Goal: Register for event/course

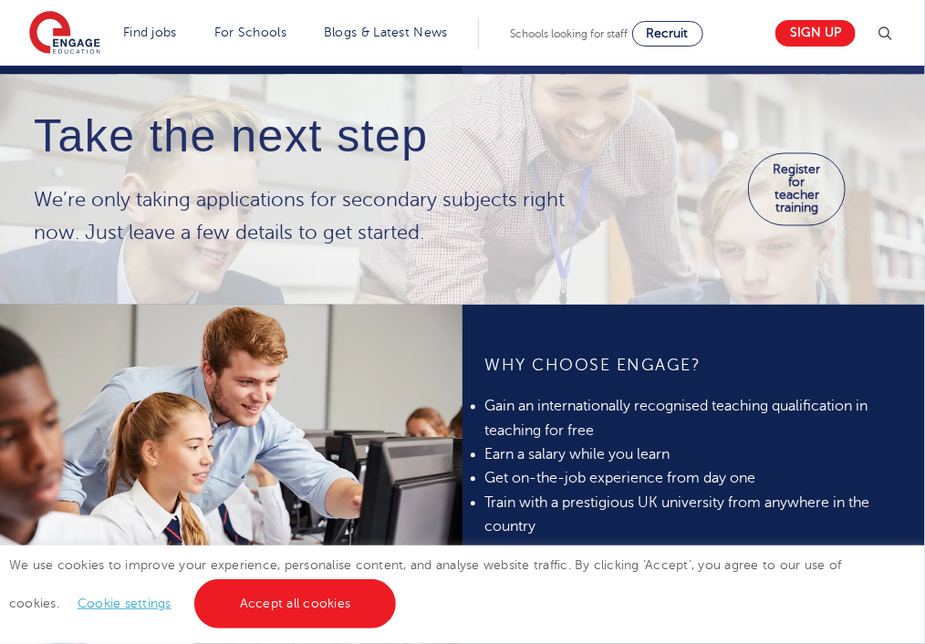
scroll to position [1186, 0]
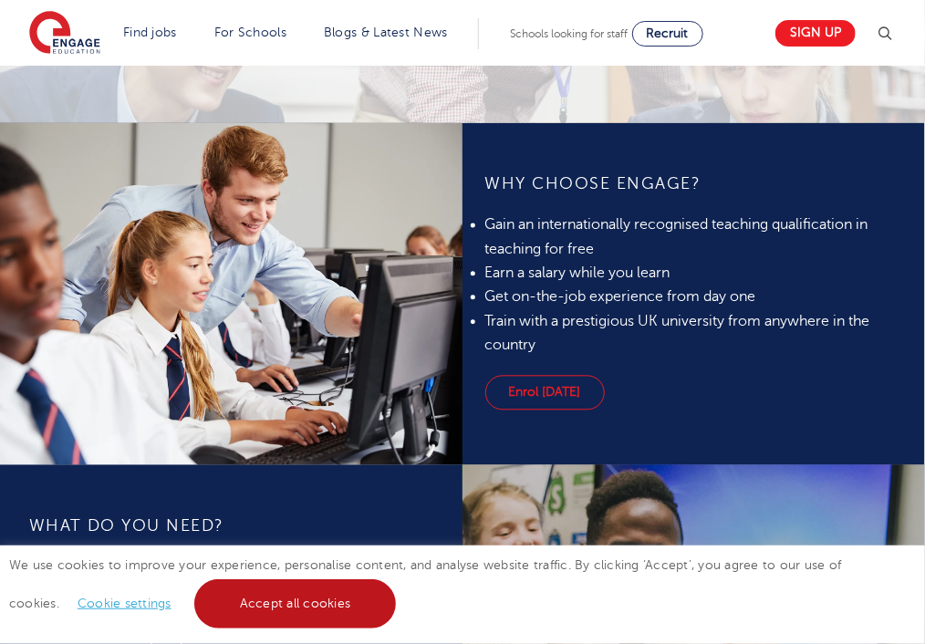
click at [209, 601] on link "Accept all cookies" at bounding box center [295, 604] width 203 height 49
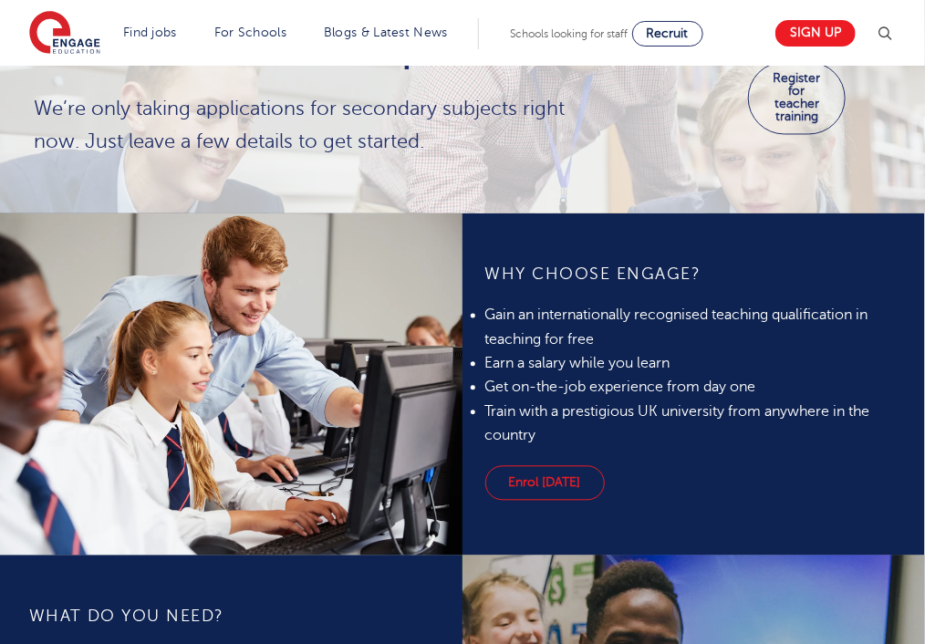
scroll to position [1643, 0]
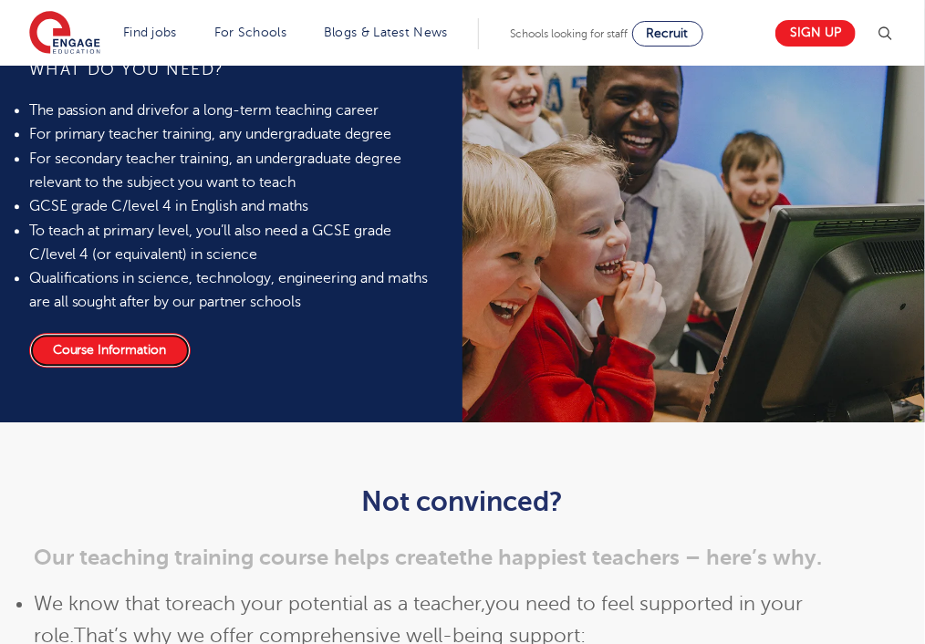
click at [152, 353] on link "Course Information" at bounding box center [110, 350] width 162 height 35
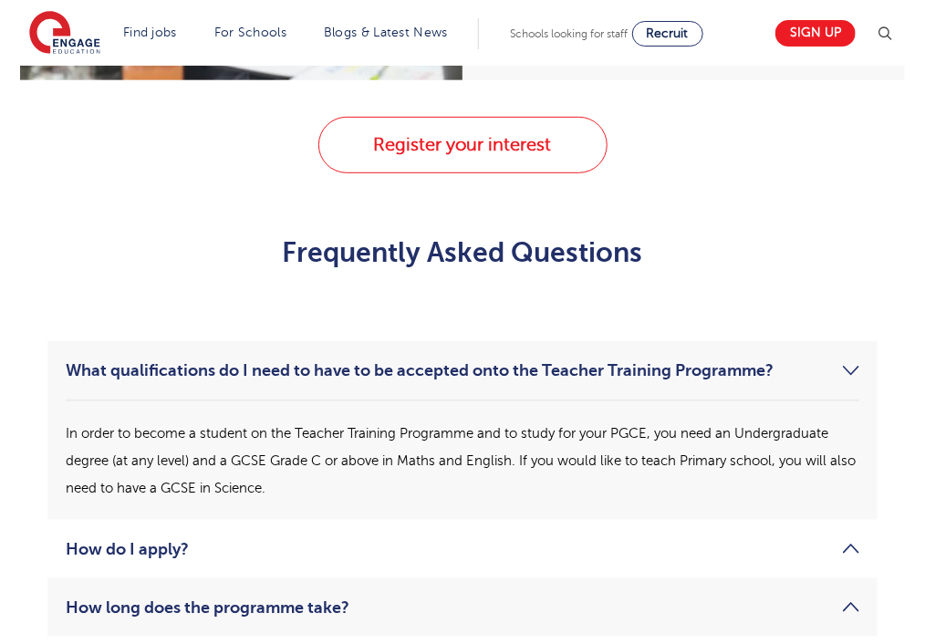
scroll to position [2738, 0]
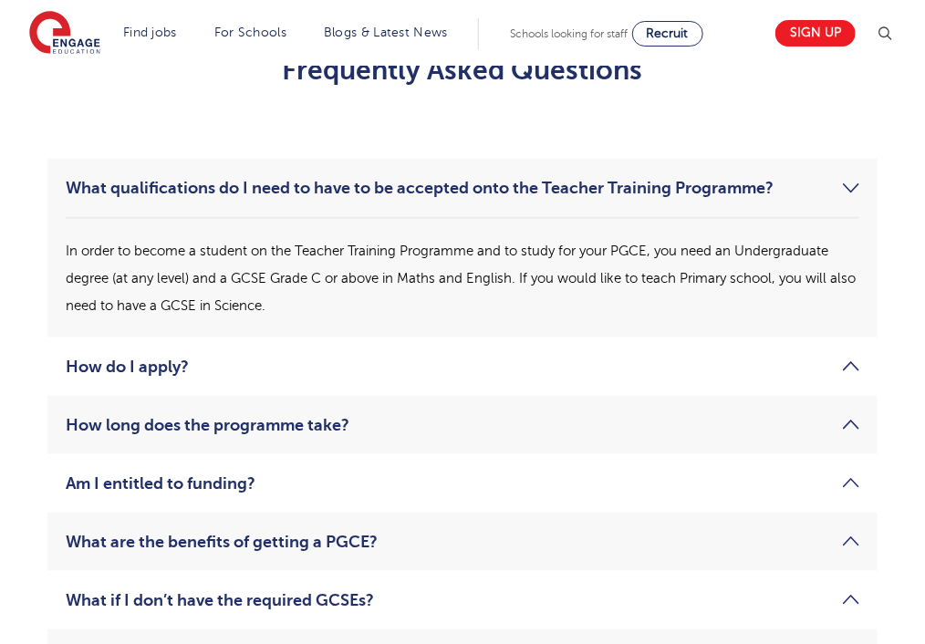
click at [305, 414] on link "How long does the programme take?" at bounding box center [463, 425] width 794 height 22
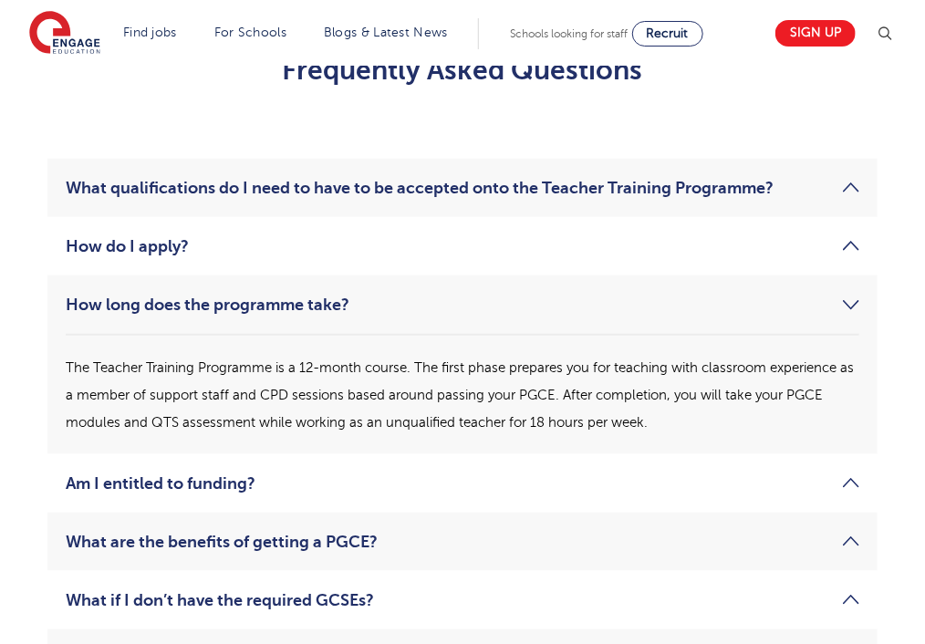
click at [336, 294] on link "How long does the programme take?" at bounding box center [463, 305] width 794 height 22
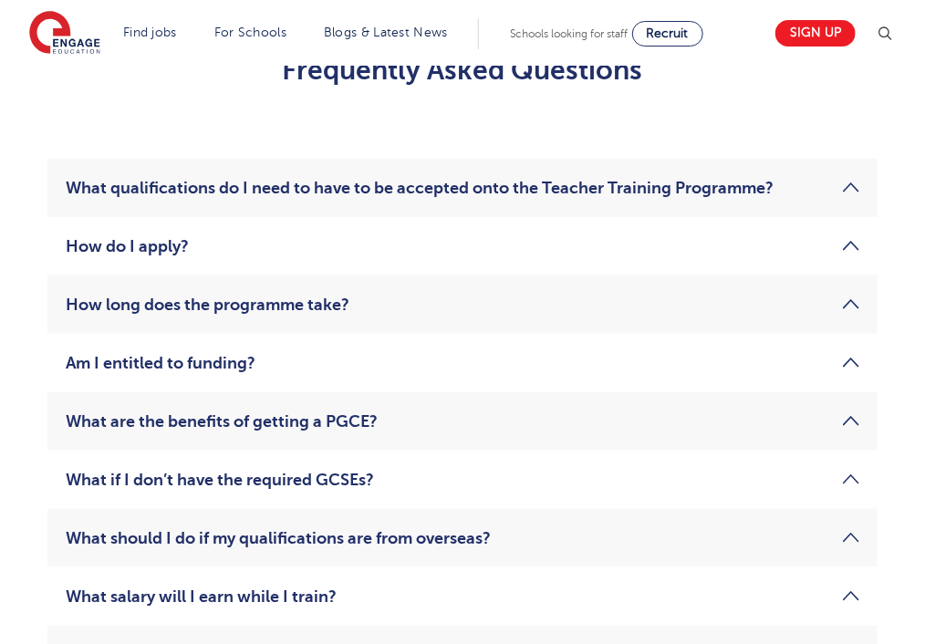
click at [250, 352] on link "Am I entitled to funding?" at bounding box center [463, 363] width 794 height 22
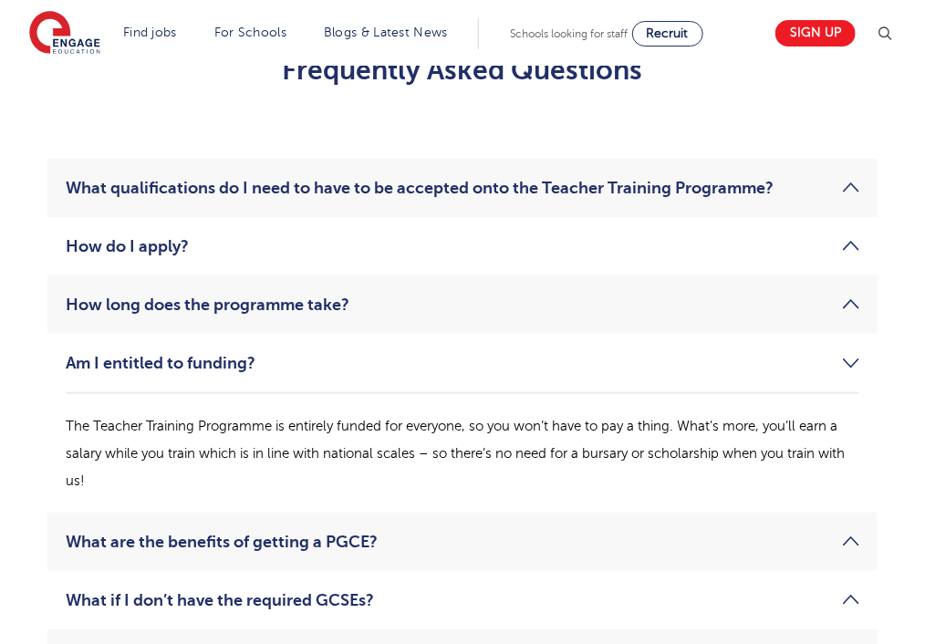
click at [250, 352] on link "Am I entitled to funding?" at bounding box center [463, 363] width 794 height 22
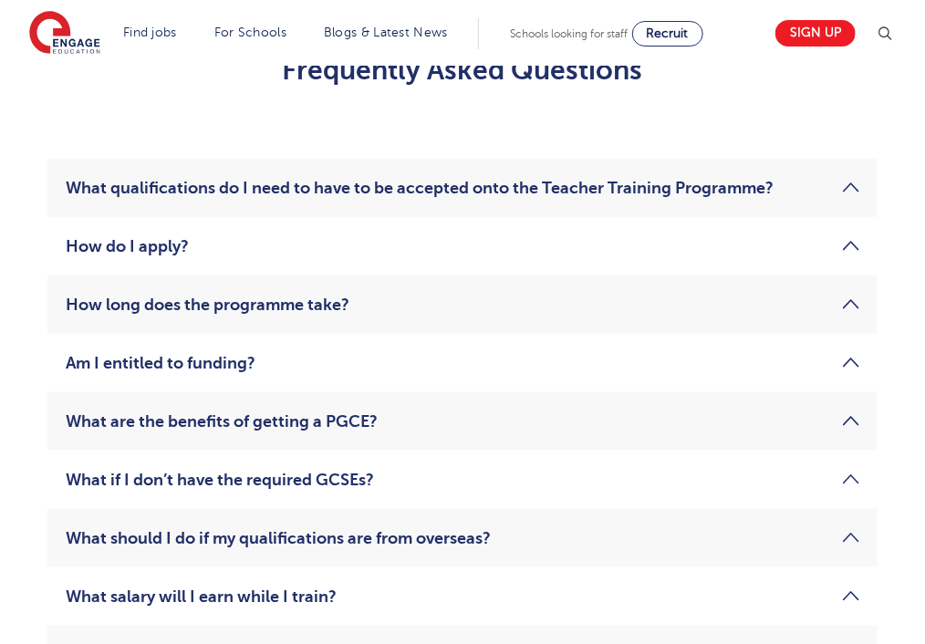
scroll to position [2920, 0]
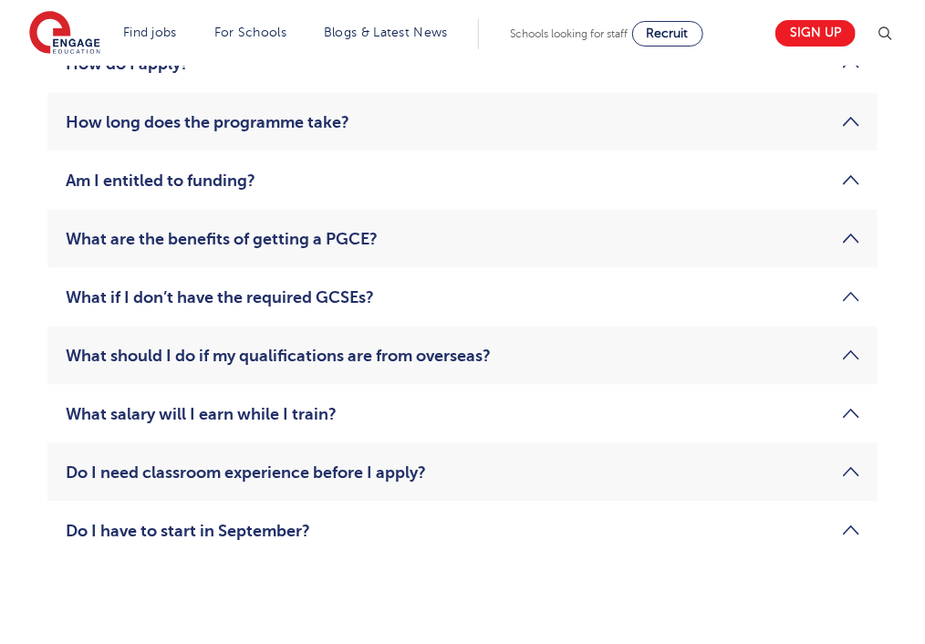
click at [186, 517] on li "Do I have to start in September? Due to the flexible nature of the Teacher Trai…" at bounding box center [462, 531] width 830 height 58
click at [186, 520] on link "Do I have to start in September?" at bounding box center [463, 531] width 794 height 22
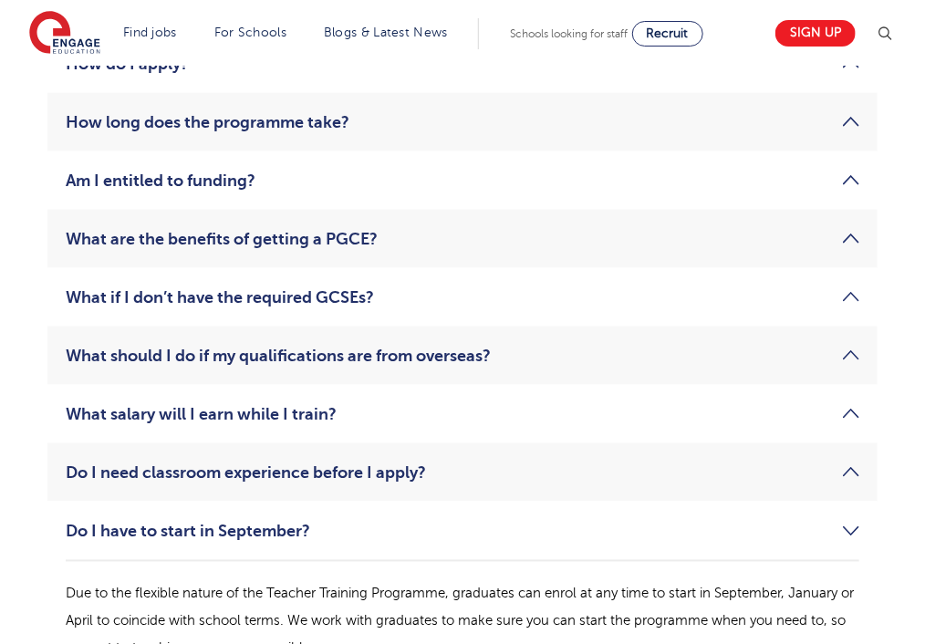
click at [197, 520] on link "Do I have to start in September?" at bounding box center [463, 531] width 794 height 22
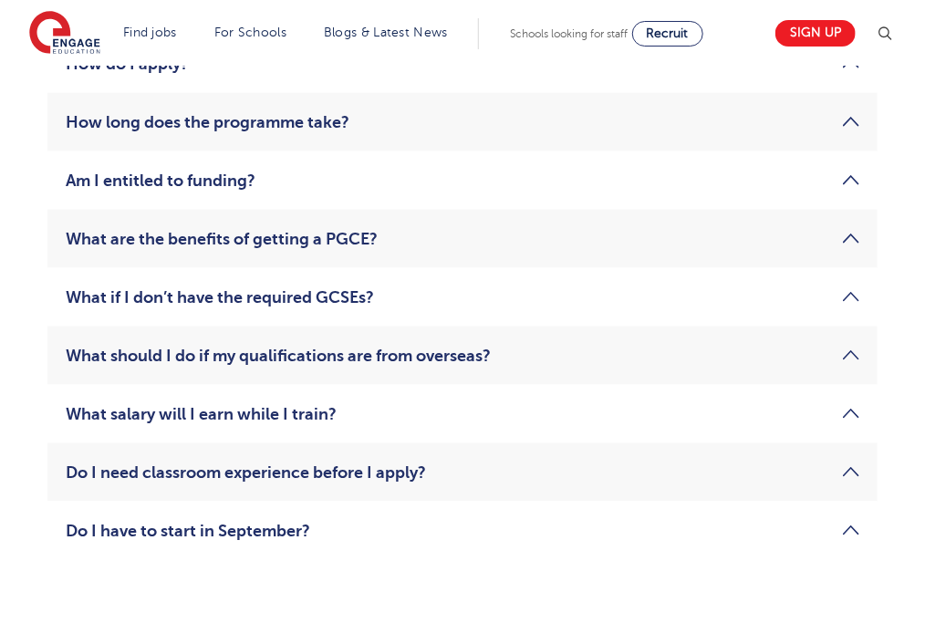
click at [202, 462] on link "Do I need classroom experience before I apply?" at bounding box center [463, 473] width 794 height 22
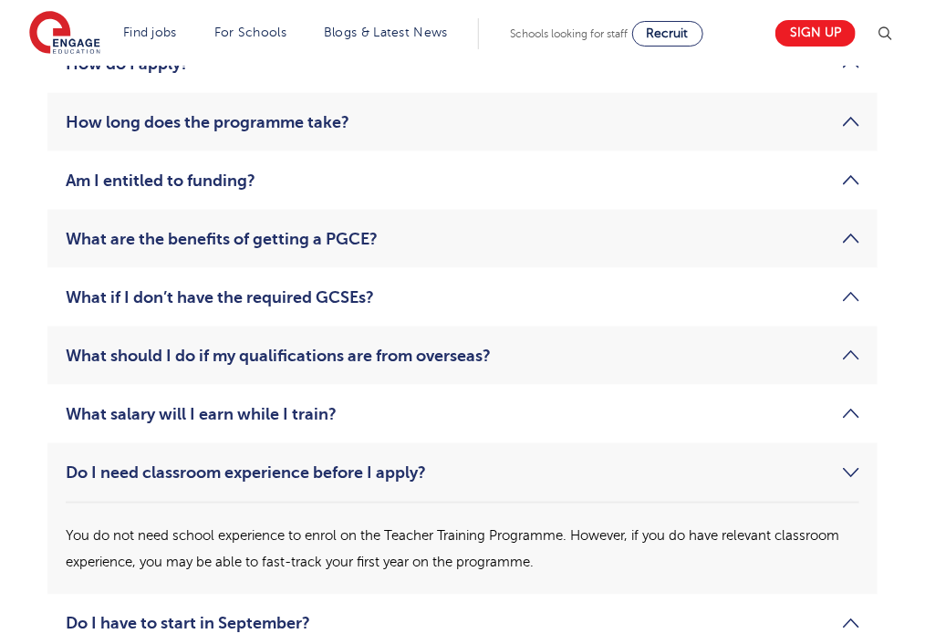
click at [200, 462] on link "Do I need classroom experience before I apply?" at bounding box center [463, 473] width 794 height 22
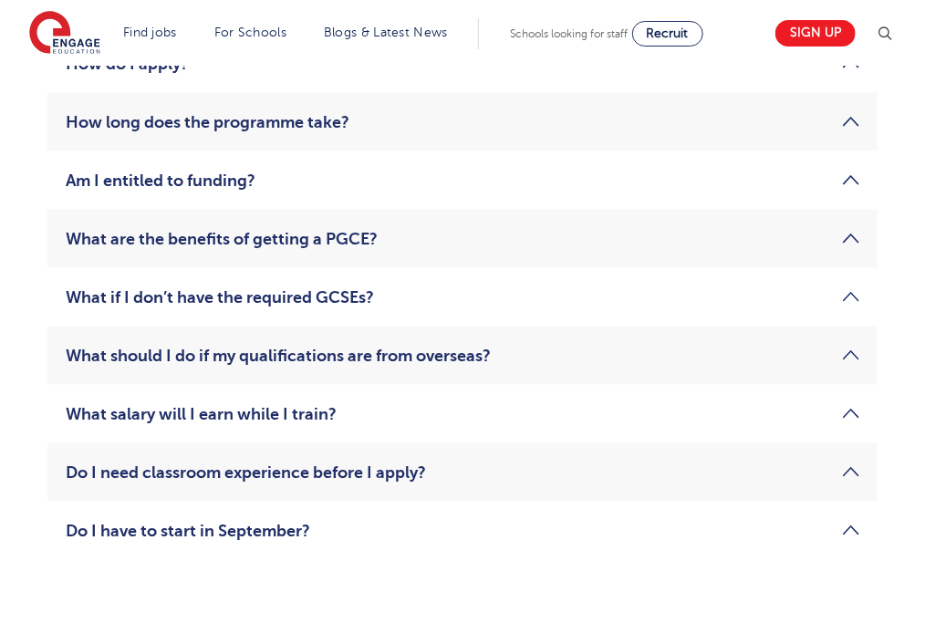
click at [237, 403] on link "What salary will I earn while I train?" at bounding box center [463, 414] width 794 height 22
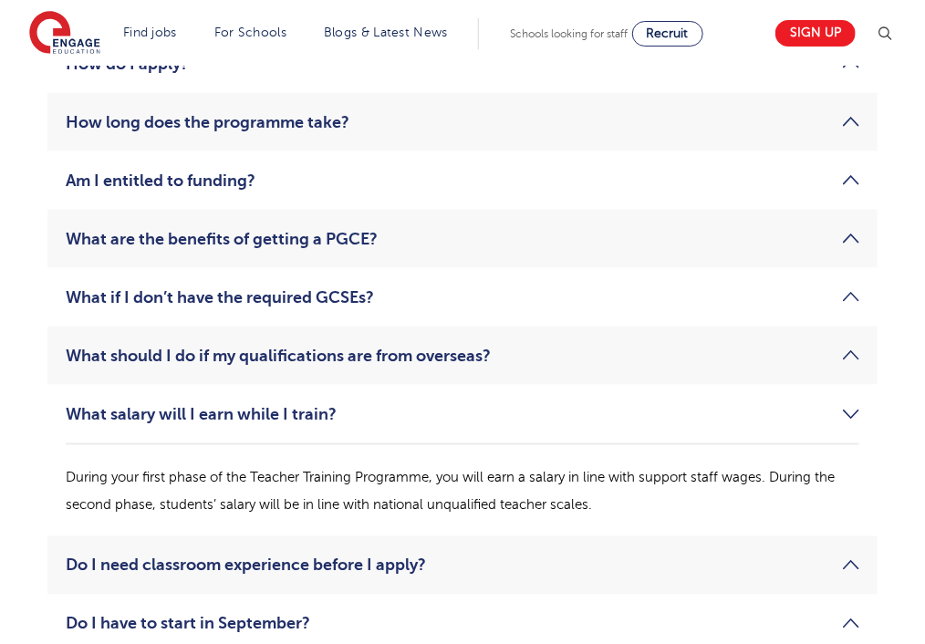
click at [237, 403] on link "What salary will I earn while I train?" at bounding box center [463, 414] width 794 height 22
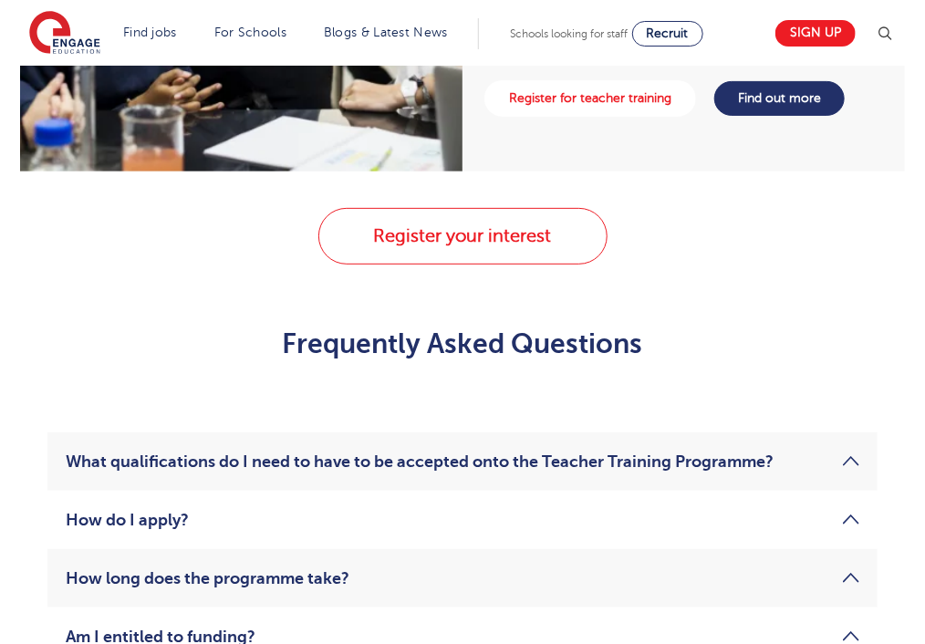
scroll to position [2373, 0]
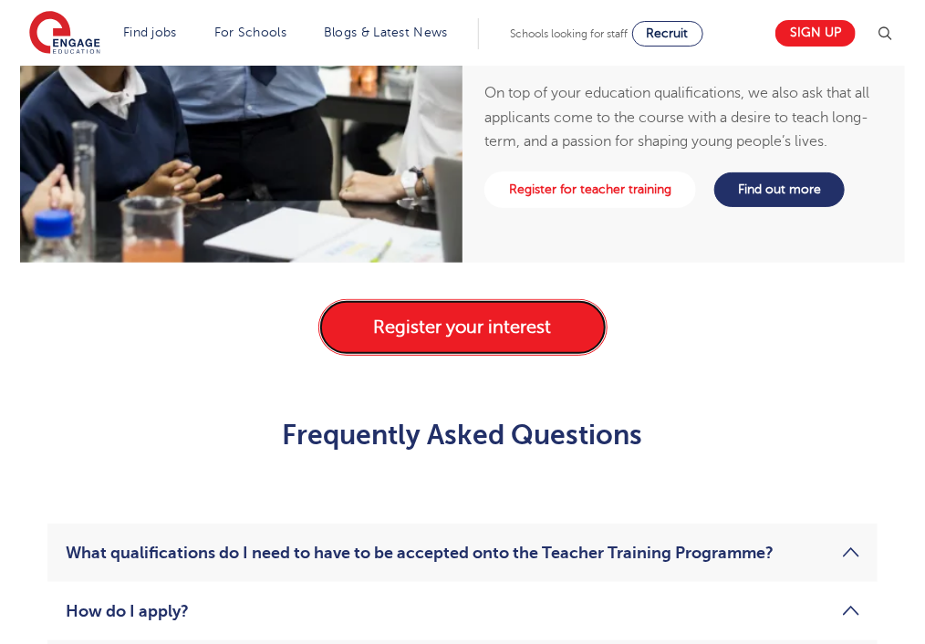
click at [424, 317] on link "Register your interest" at bounding box center [463, 327] width 289 height 57
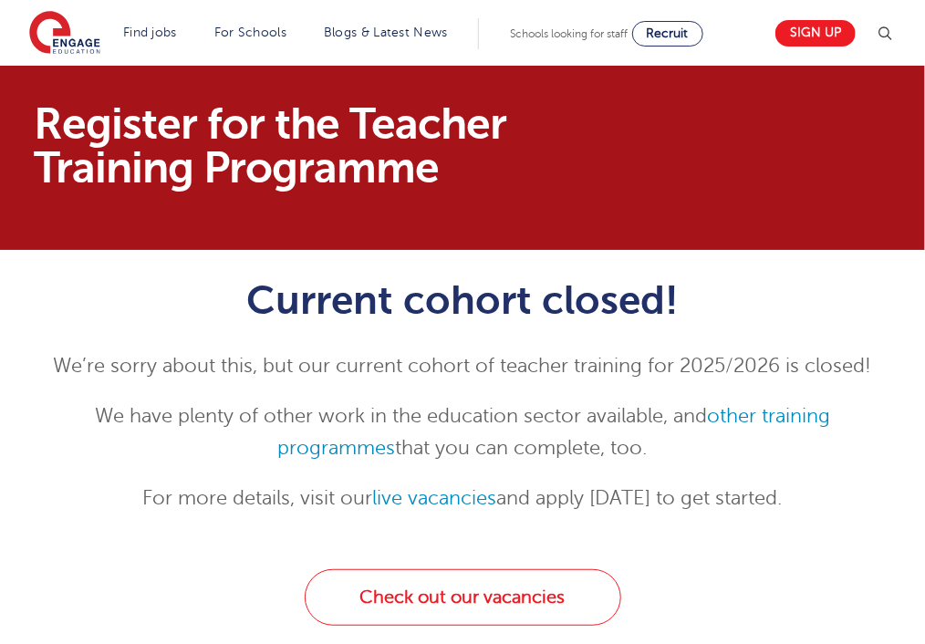
scroll to position [91, 0]
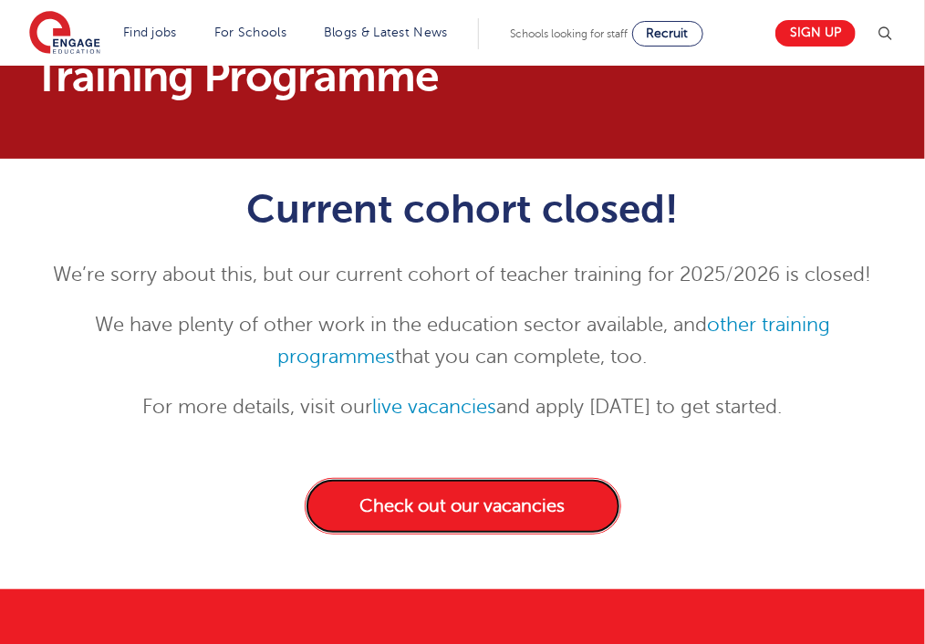
click at [465, 498] on link "Check out our vacancies" at bounding box center [463, 506] width 317 height 57
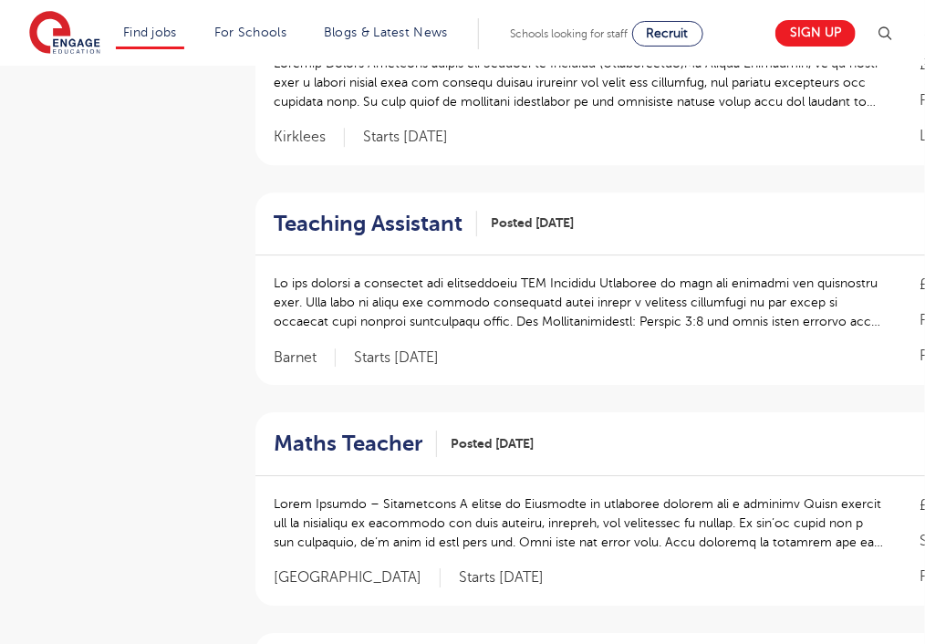
scroll to position [1917, 0]
